Goal: Information Seeking & Learning: Learn about a topic

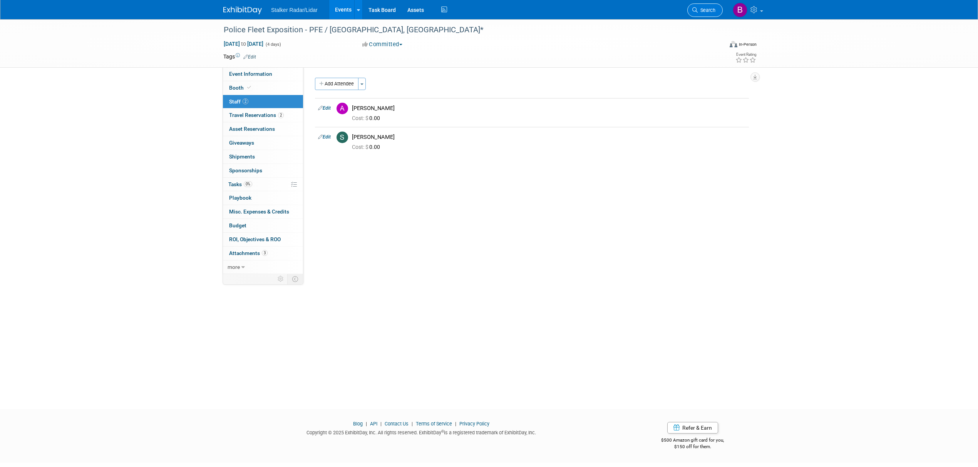
click at [705, 11] on span "Search" at bounding box center [707, 10] width 18 height 6
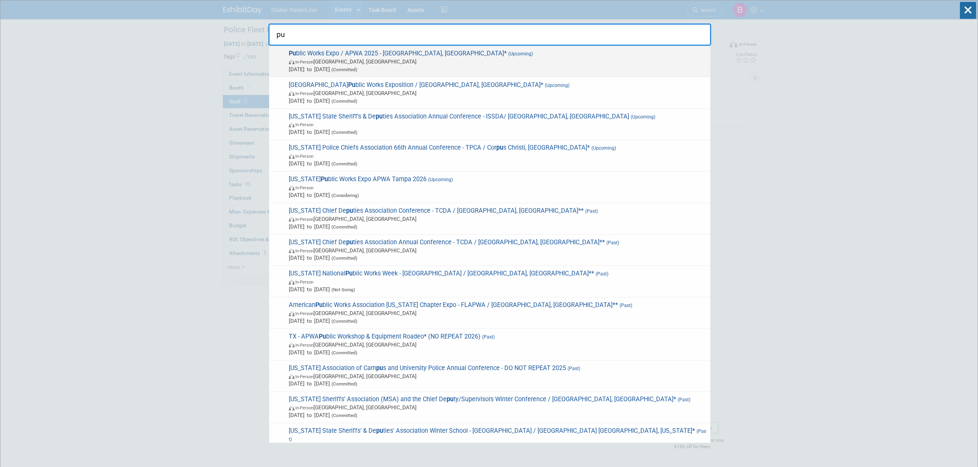
type input "pu"
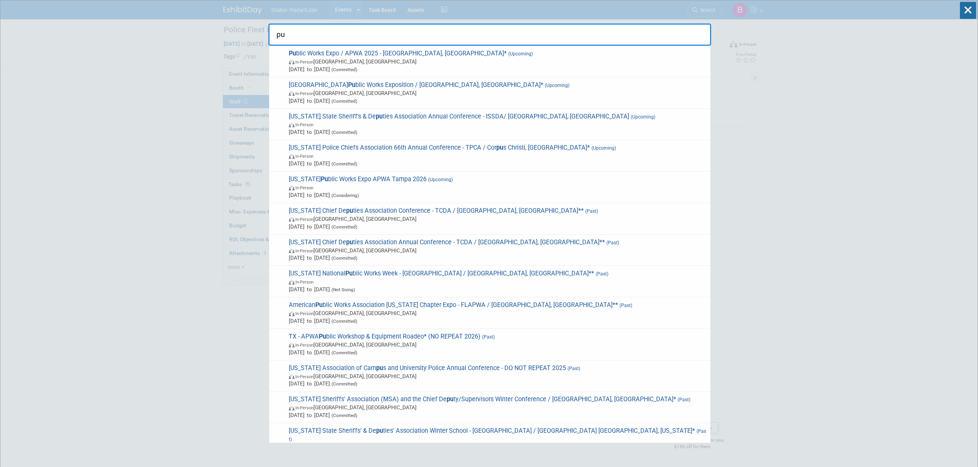
click at [421, 62] on span "In-Person Chicago, IL" at bounding box center [498, 62] width 418 height 8
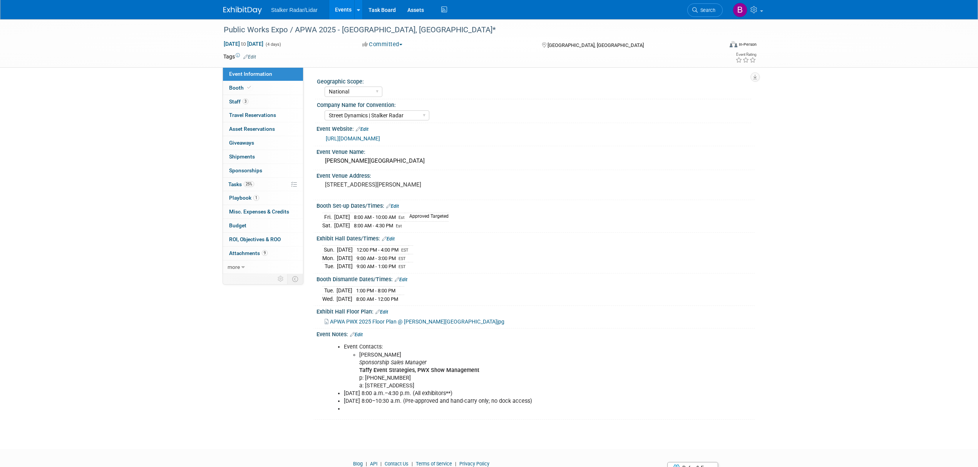
select select "National"
select select "Street Dynamics | Stalker Radar"
click at [239, 87] on span "Booth" at bounding box center [240, 88] width 23 height 6
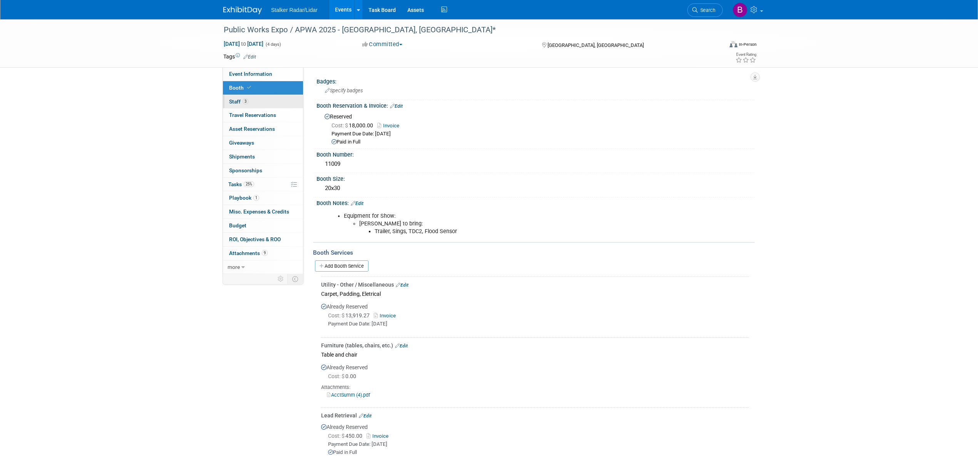
click at [265, 100] on link "3 Staff 3" at bounding box center [263, 101] width 80 height 13
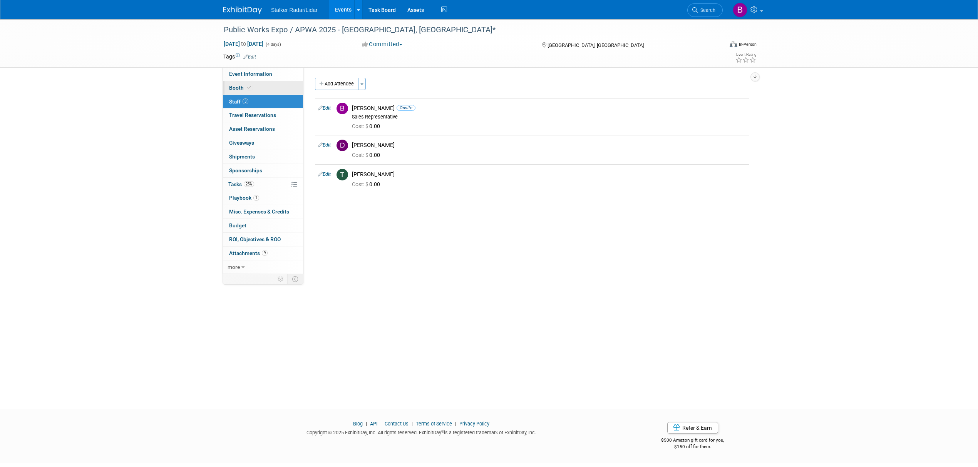
click at [263, 84] on link "Booth" at bounding box center [263, 87] width 80 height 13
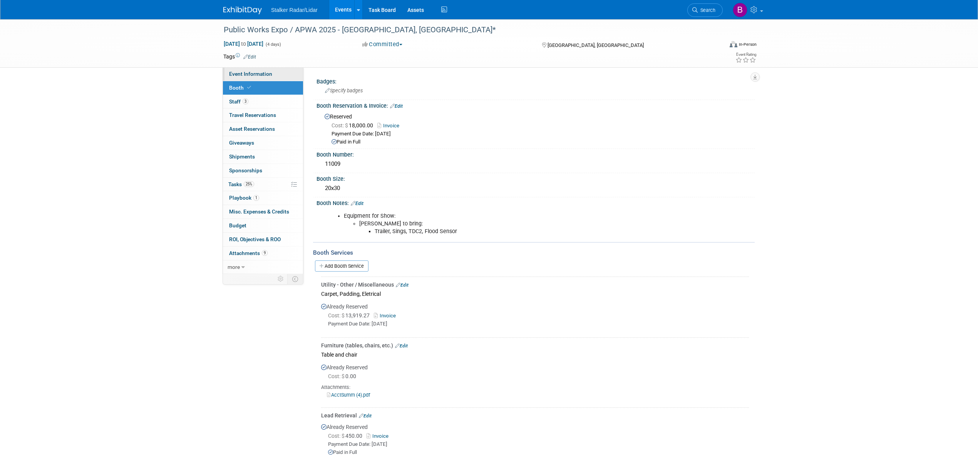
click at [257, 73] on span "Event Information" at bounding box center [250, 74] width 43 height 6
select select "National"
select select "Street Dynamics | Stalker Radar"
